Goal: Information Seeking & Learning: Learn about a topic

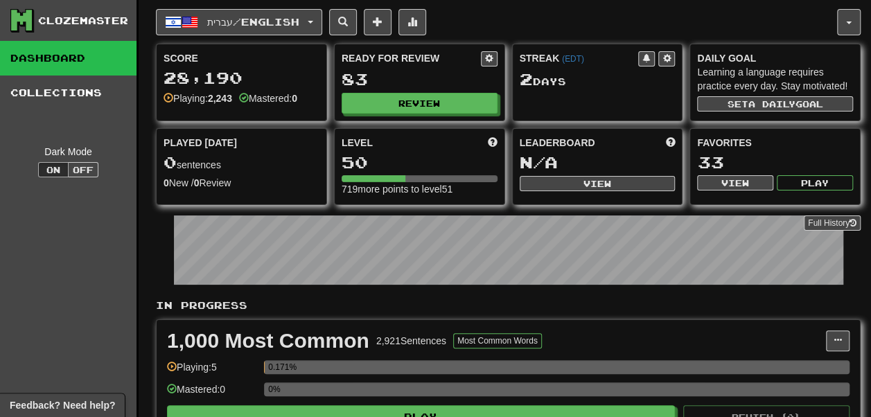
click at [253, 72] on div "28,190" at bounding box center [242, 77] width 156 height 17
click at [231, 111] on div "Score 28,190 Playing: 2,243 Mastered: 0" at bounding box center [241, 83] width 171 height 78
